Goal: Find specific page/section

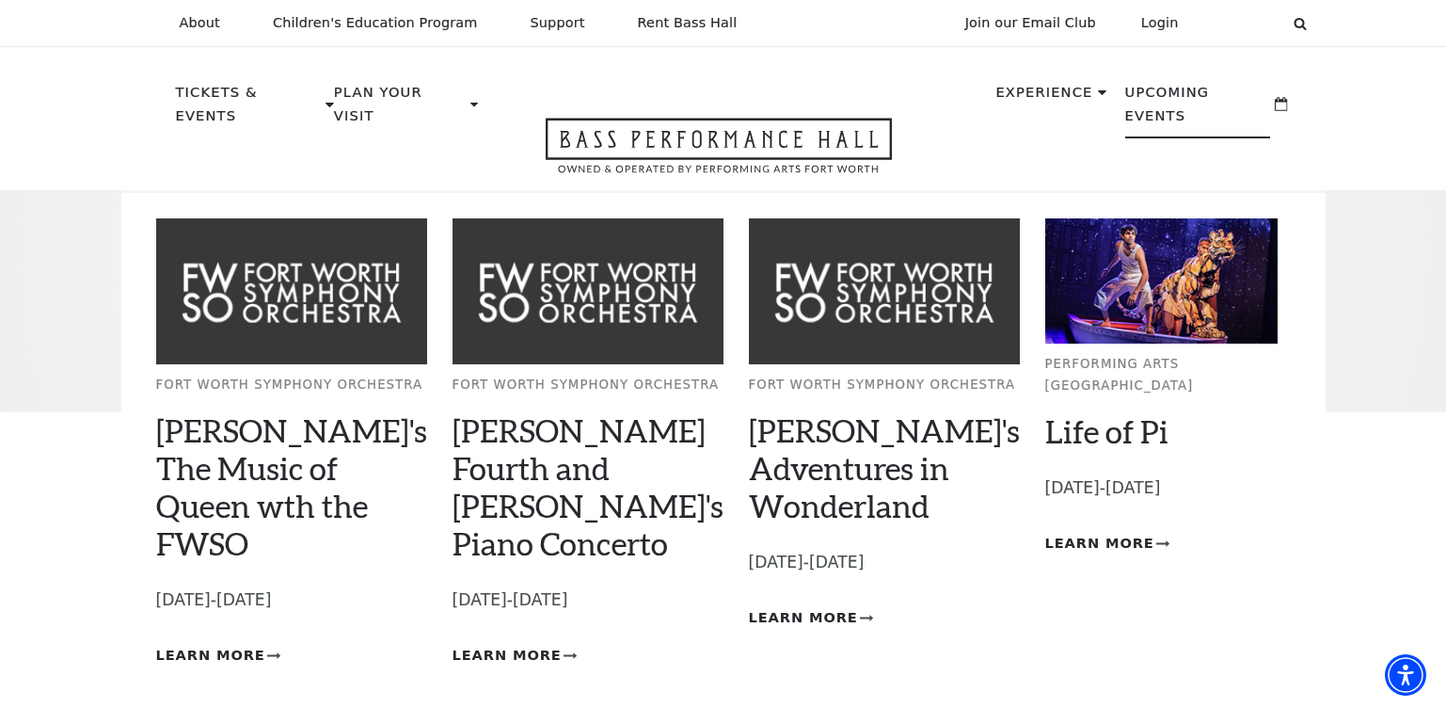
click at [1185, 109] on p "Upcoming Events" at bounding box center [1198, 109] width 146 height 57
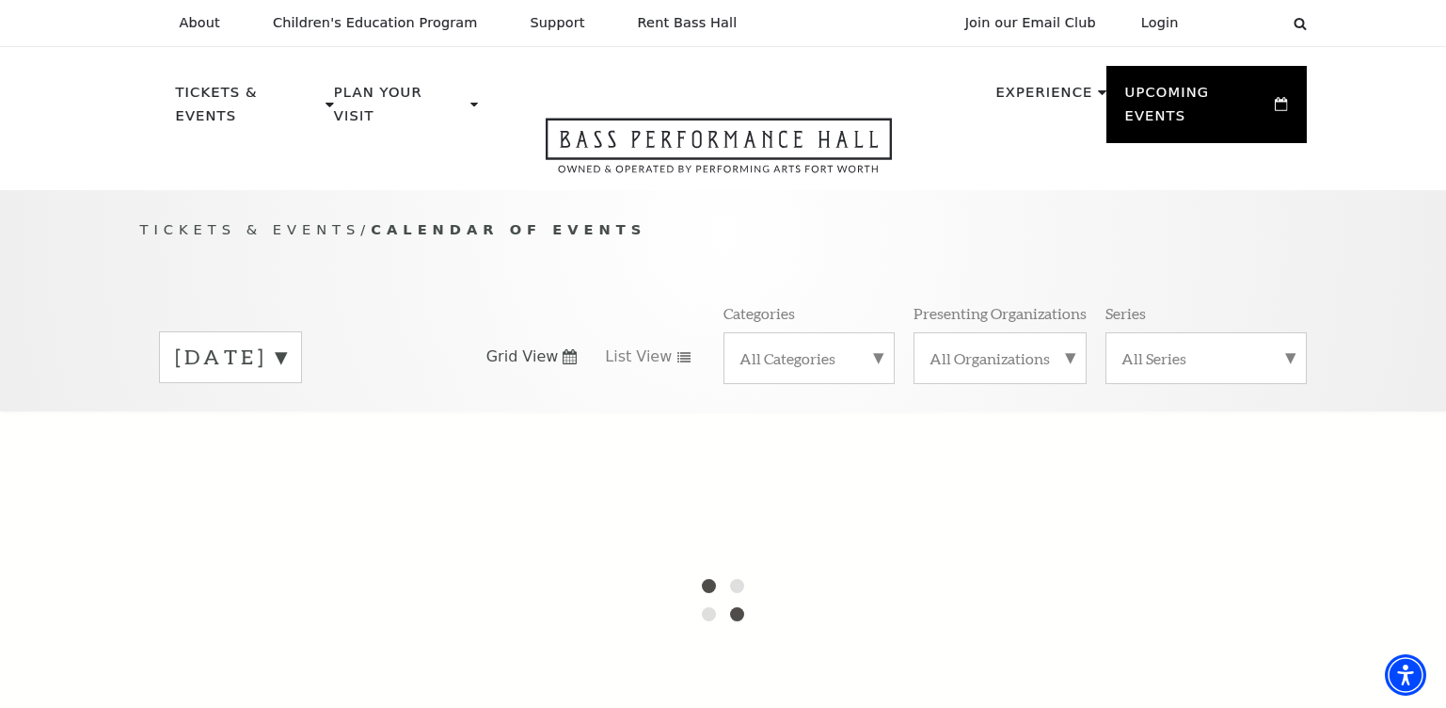
click at [286, 342] on label "August 2025" at bounding box center [230, 356] width 111 height 29
click at [250, 698] on div at bounding box center [723, 599] width 1446 height 376
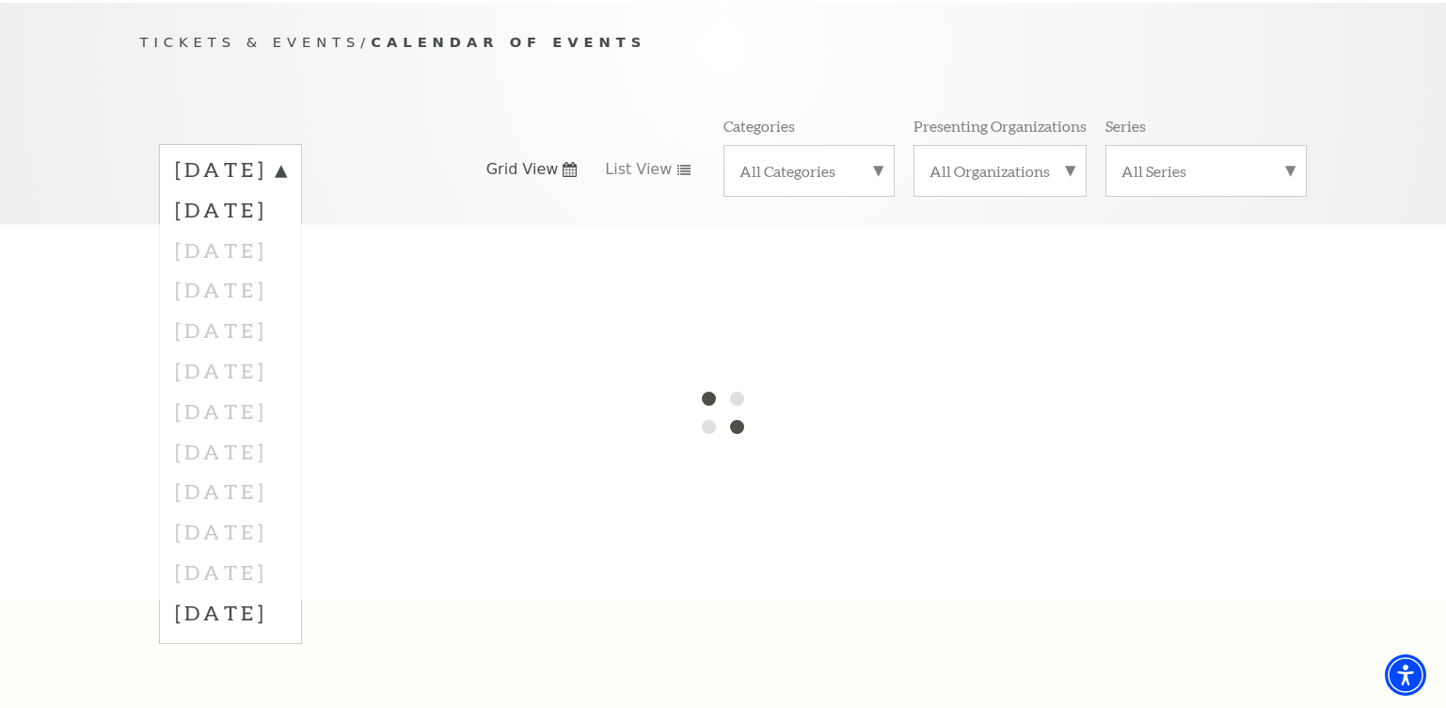
scroll to position [188, 0]
click at [279, 227] on div at bounding box center [723, 411] width 1446 height 376
click at [90, 285] on div at bounding box center [723, 411] width 1446 height 376
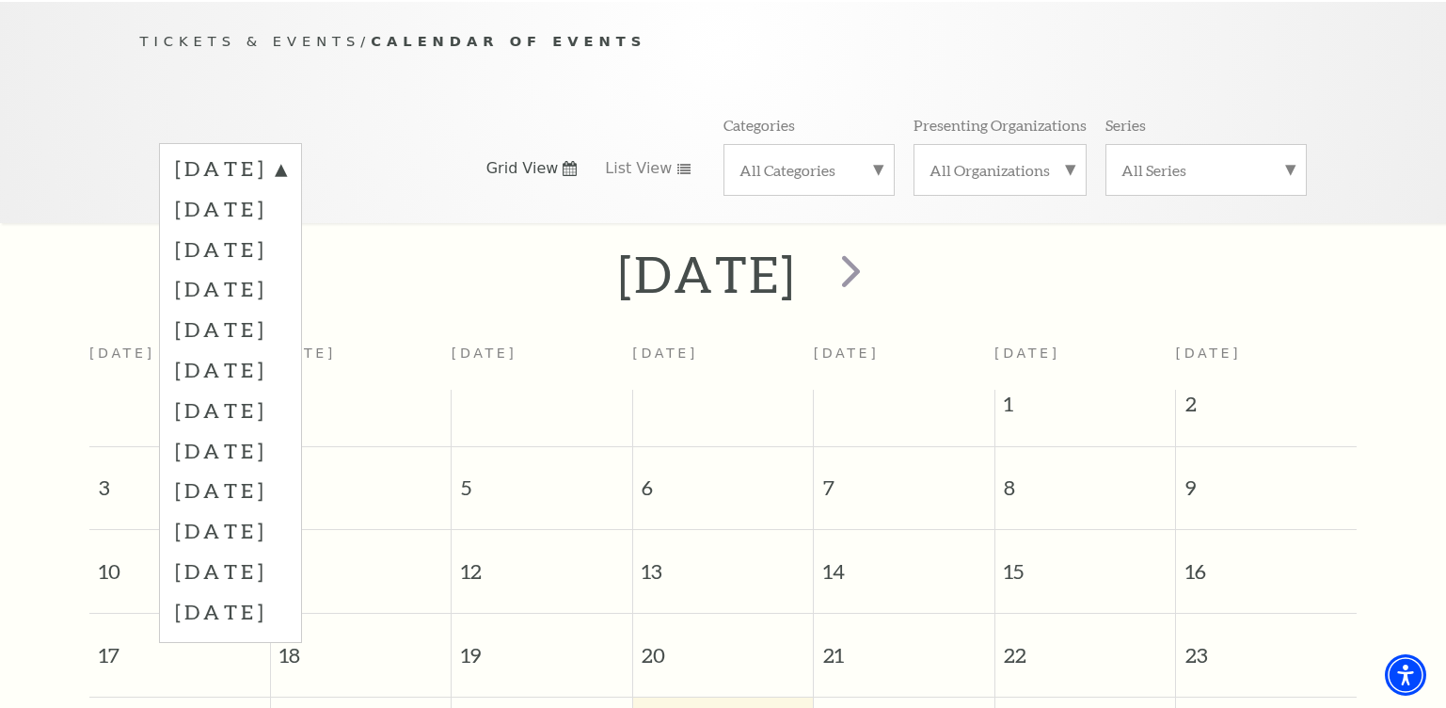
scroll to position [167, 0]
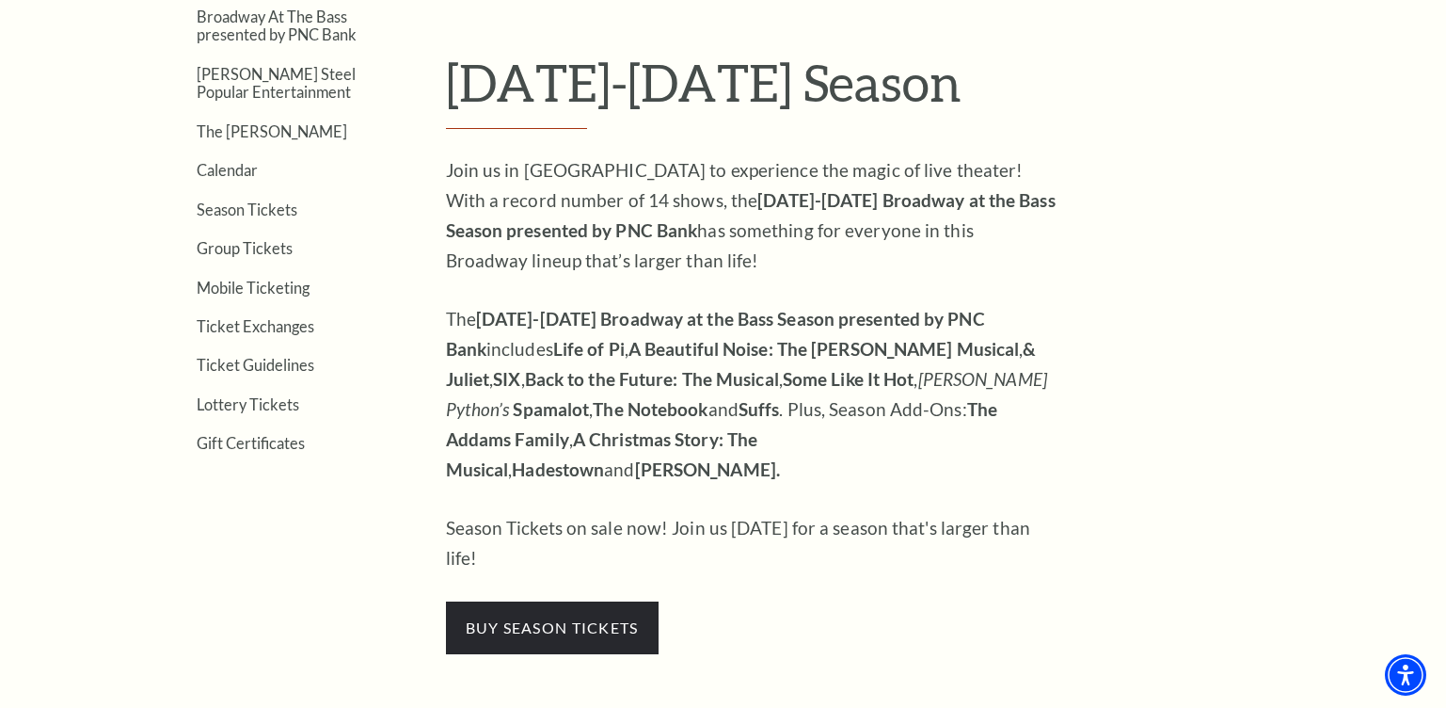
scroll to position [659, 0]
